Goal: Information Seeking & Learning: Find specific fact

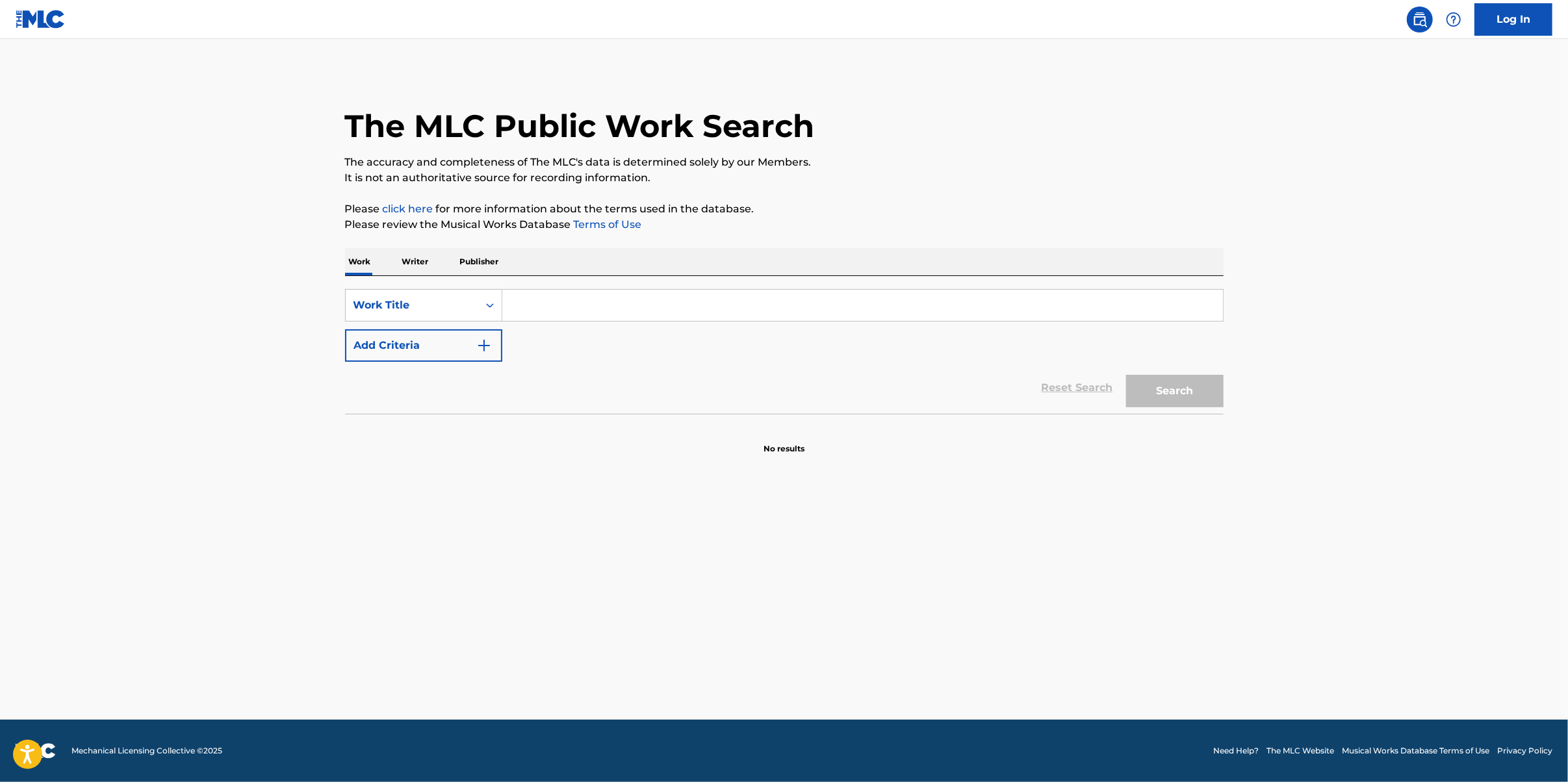
click at [558, 315] on input "Search Form" at bounding box center [862, 305] width 721 height 31
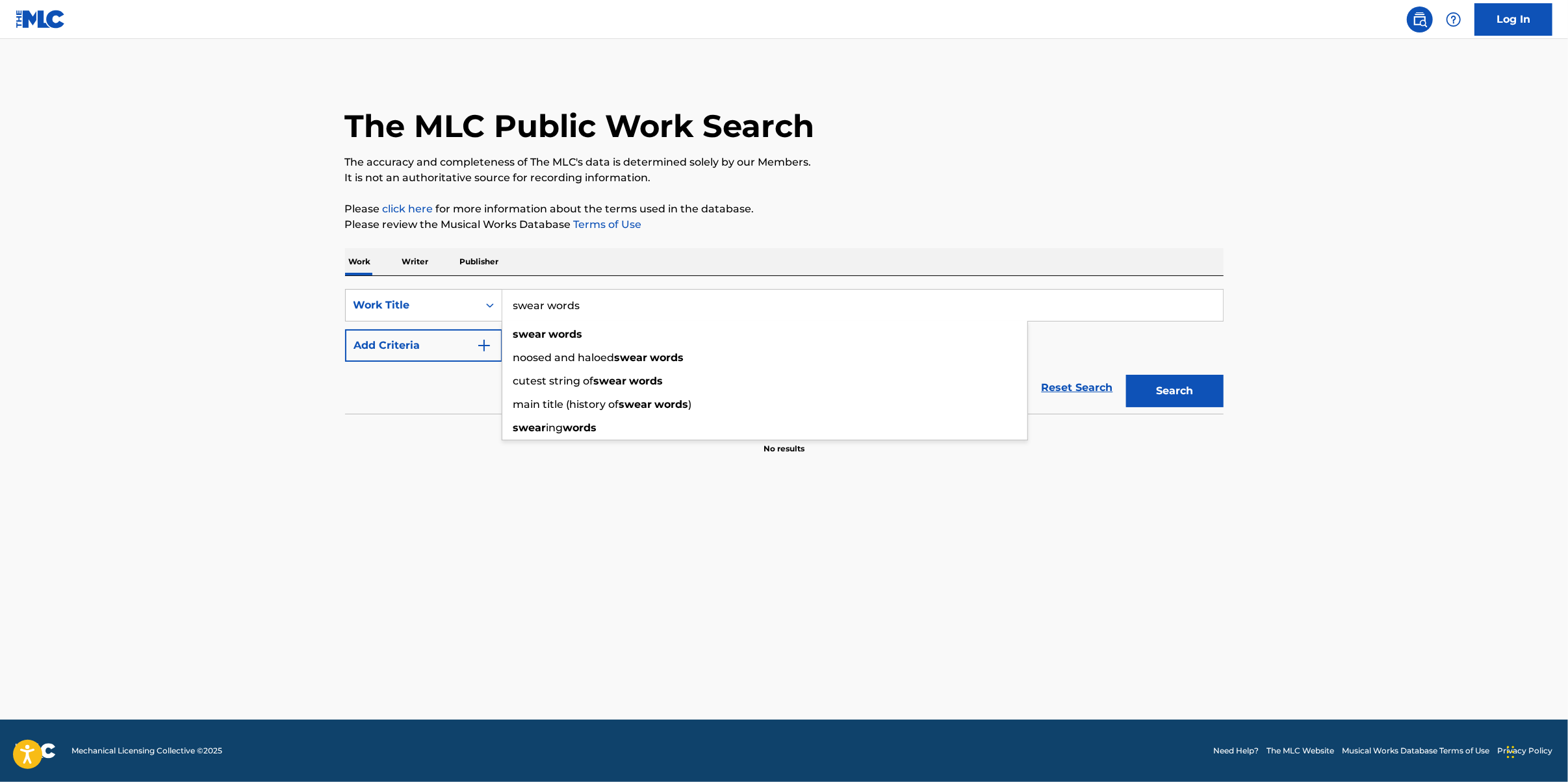
type input "swear words"
click at [419, 346] on button "Add Criteria" at bounding box center [424, 345] width 157 height 32
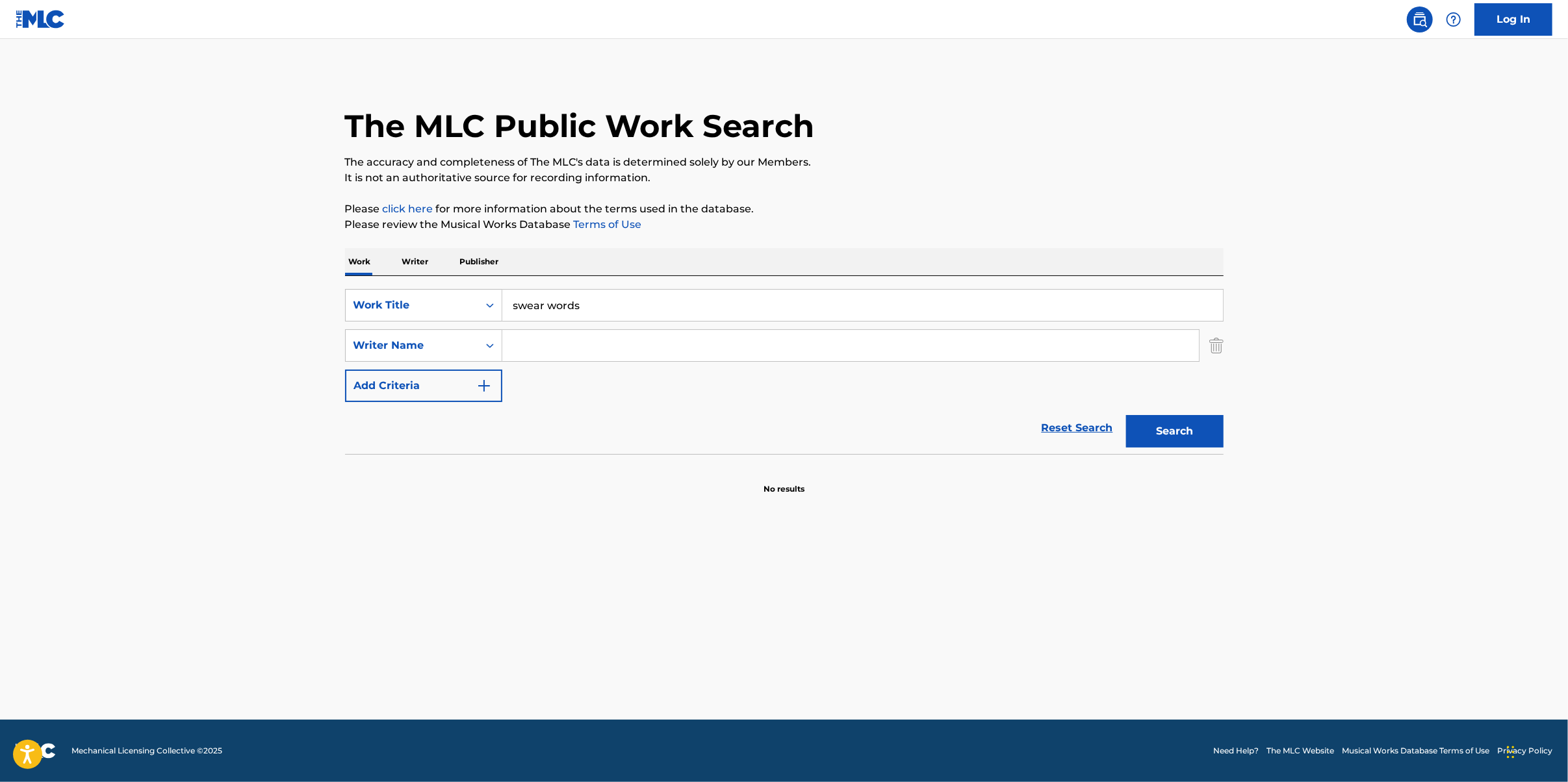
click at [598, 352] on input "Search Form" at bounding box center [850, 345] width 697 height 31
type input "ennis"
click at [1126, 415] on button "Search" at bounding box center [1175, 431] width 97 height 32
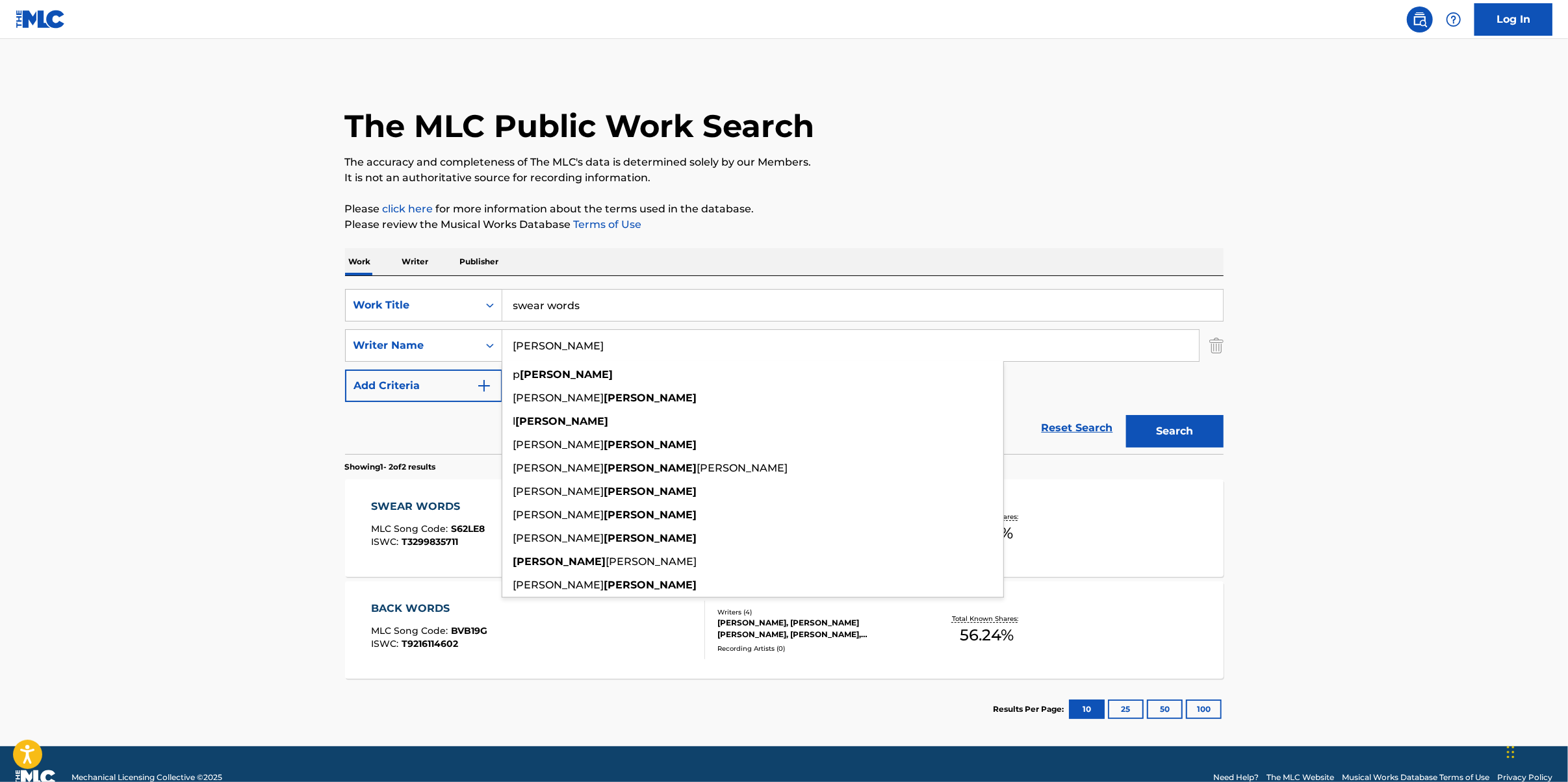
click at [163, 477] on main "The MLC Public Work Search The accuracy and completeness of The MLC's data is d…" at bounding box center [784, 392] width 1568 height 707
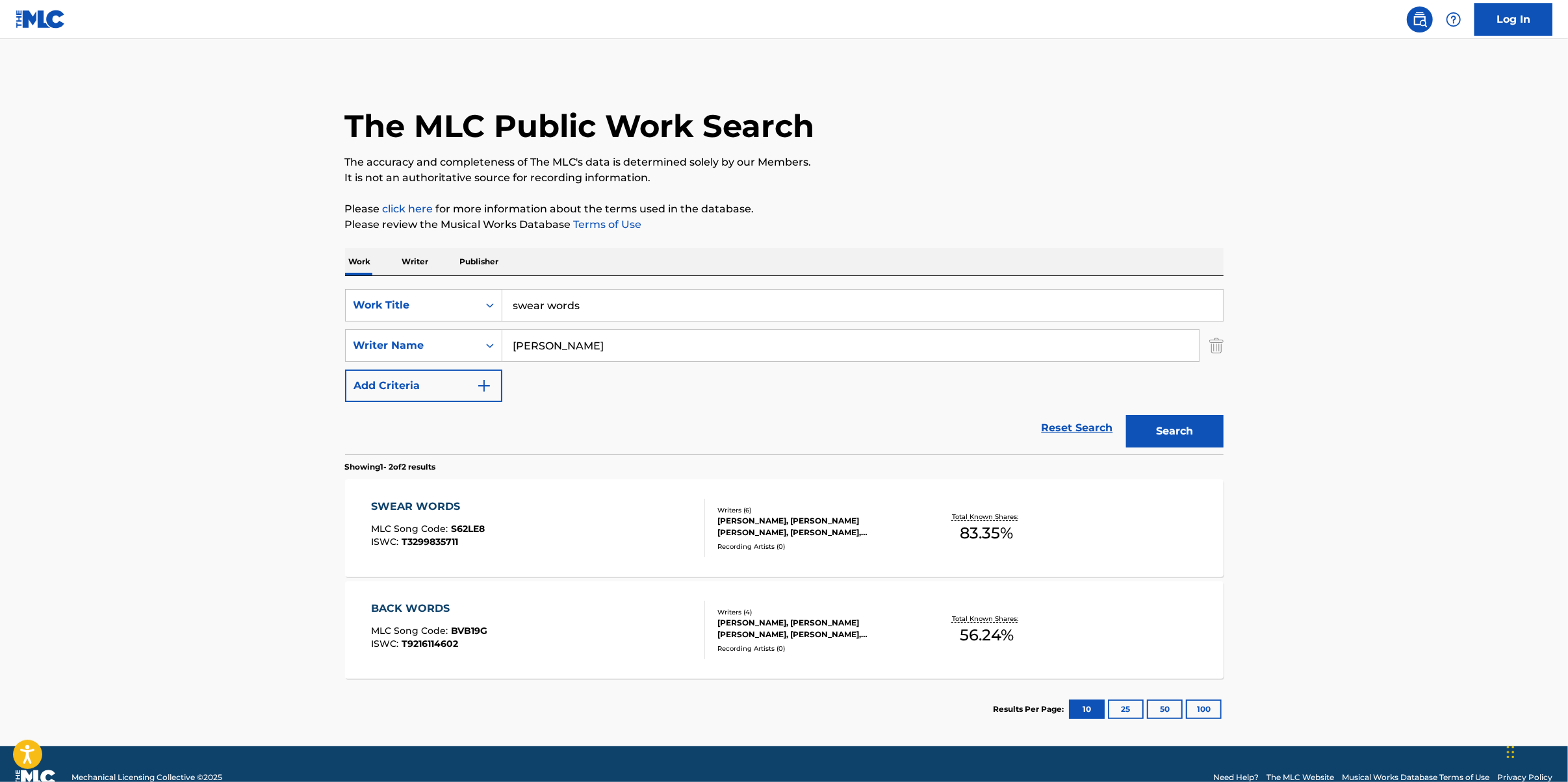
click at [536, 518] on div "SWEAR WORDS MLC Song Code : S62LE8 ISWC : T3299835711" at bounding box center [537, 529] width 334 height 59
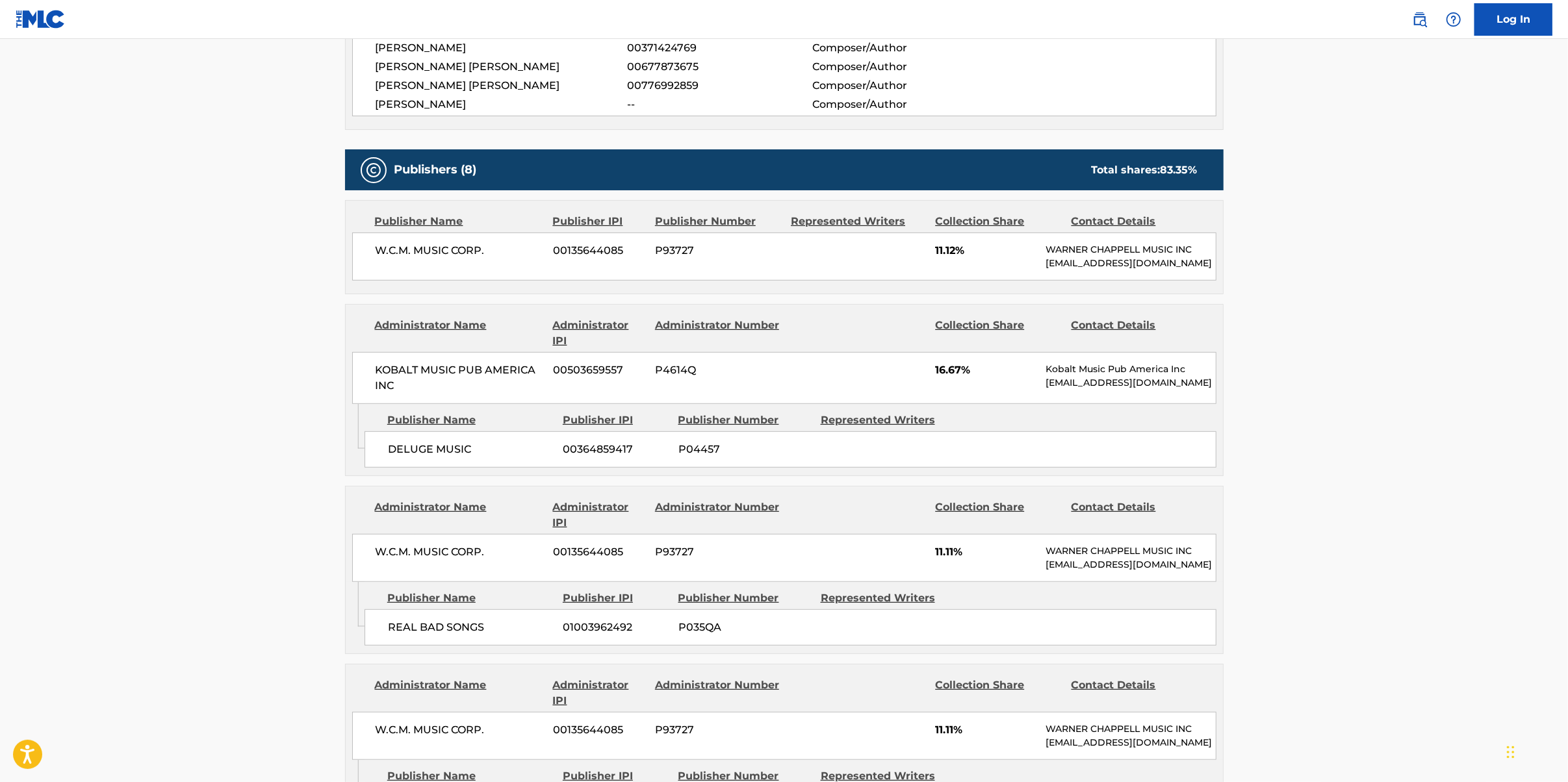
scroll to position [520, 0]
